Goal: Task Accomplishment & Management: Manage account settings

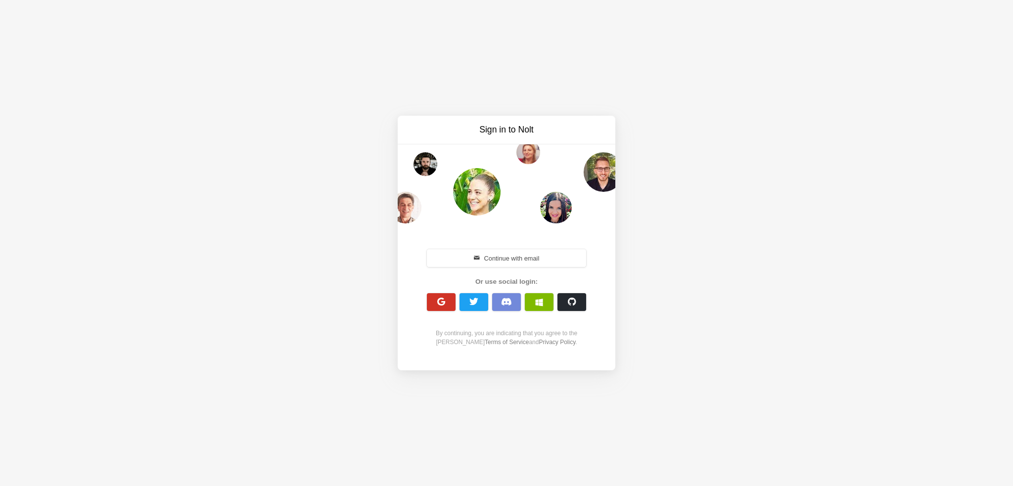
click at [443, 306] on span "button" at bounding box center [441, 301] width 9 height 9
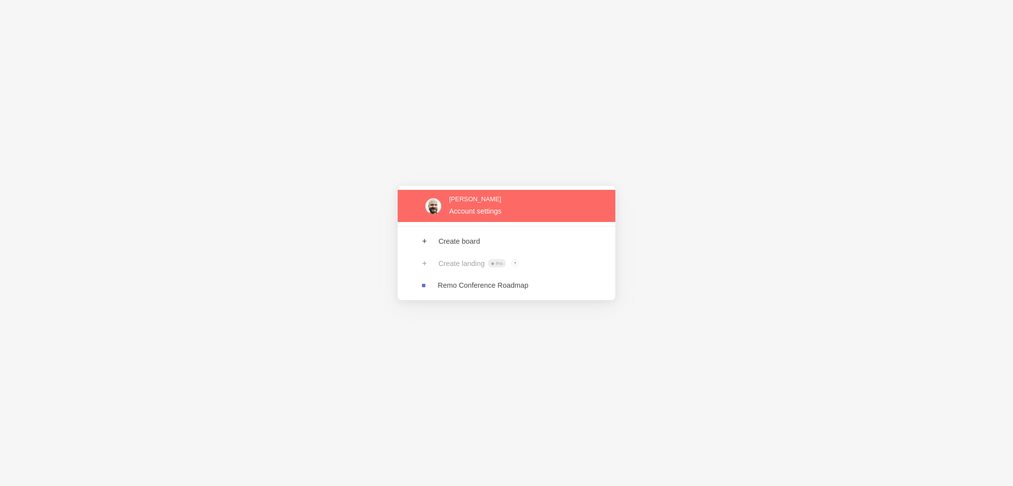
click at [481, 210] on link at bounding box center [507, 206] width 218 height 32
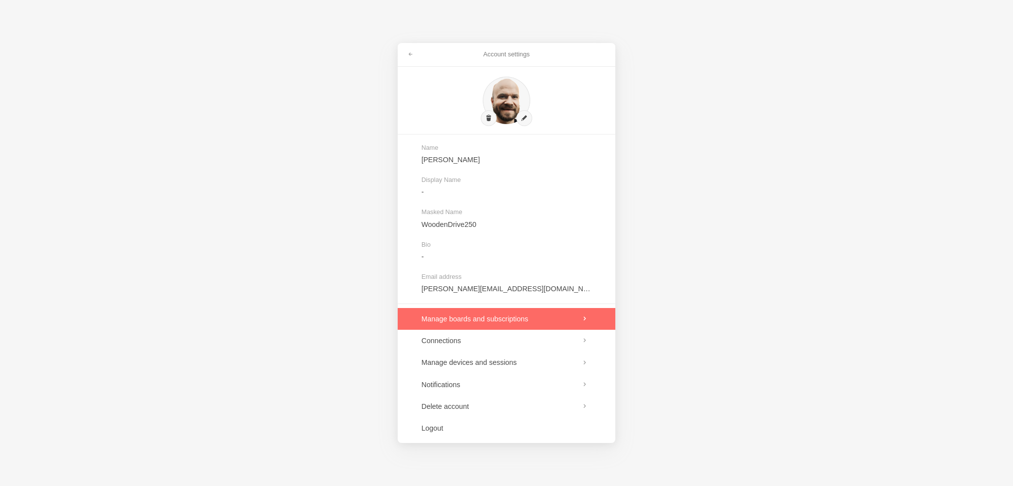
click at [489, 317] on link at bounding box center [507, 319] width 218 height 22
